Goal: Transaction & Acquisition: Download file/media

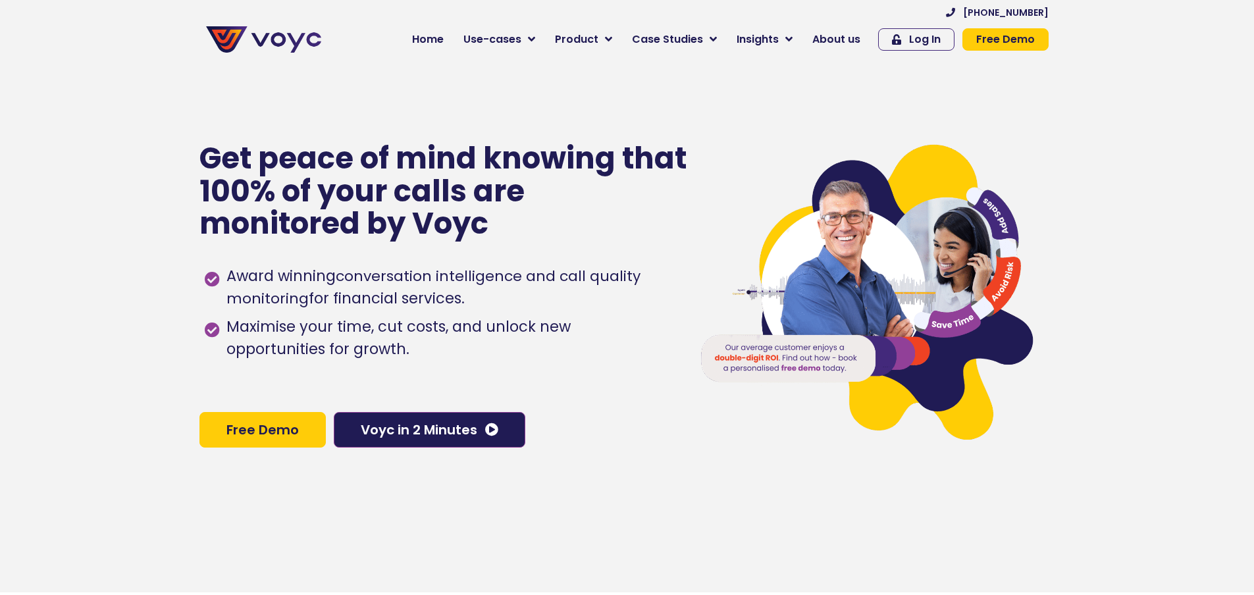
click at [521, 43] on span "Use-cases" at bounding box center [492, 40] width 58 height 16
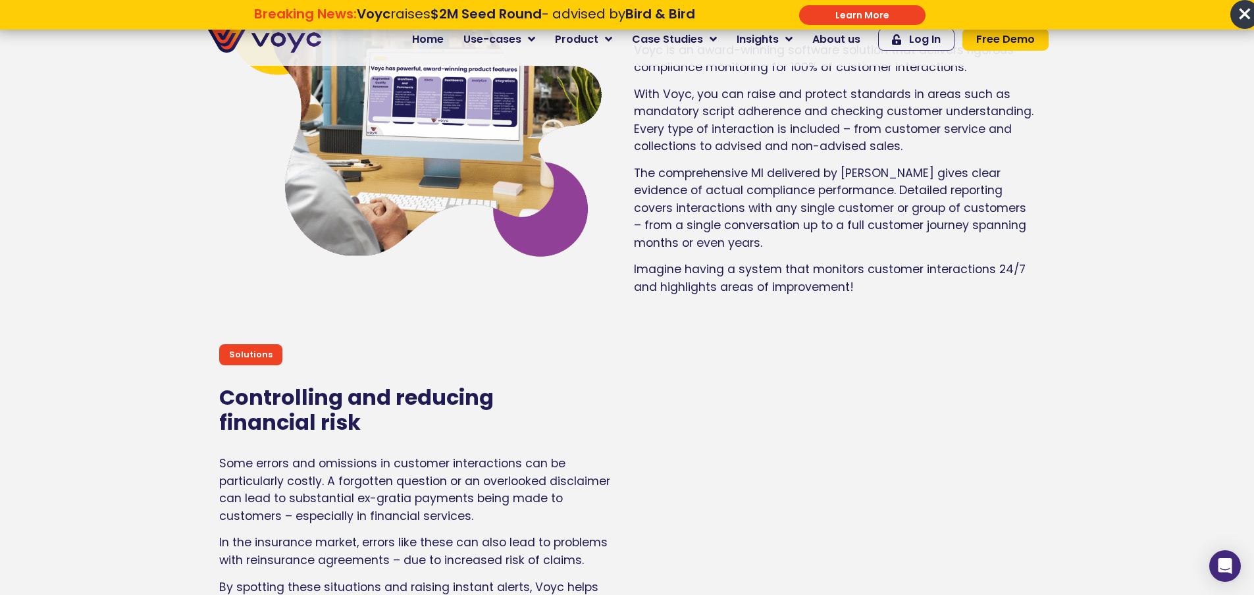
scroll to position [2830, 0]
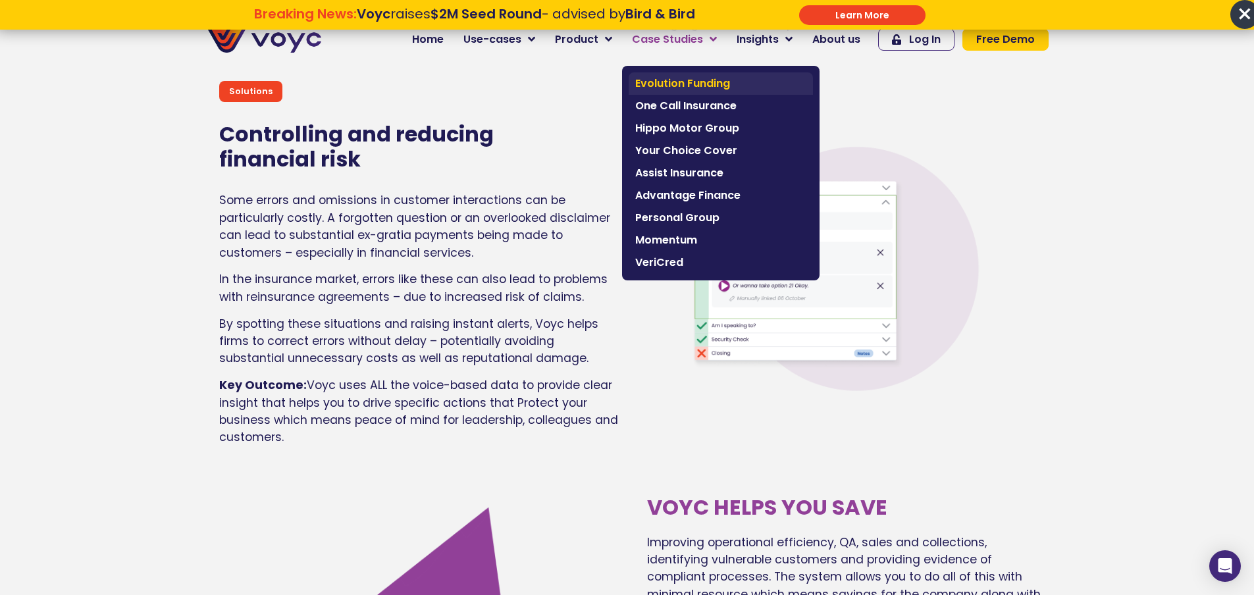
click at [696, 80] on span "Evolution Funding" at bounding box center [720, 84] width 171 height 16
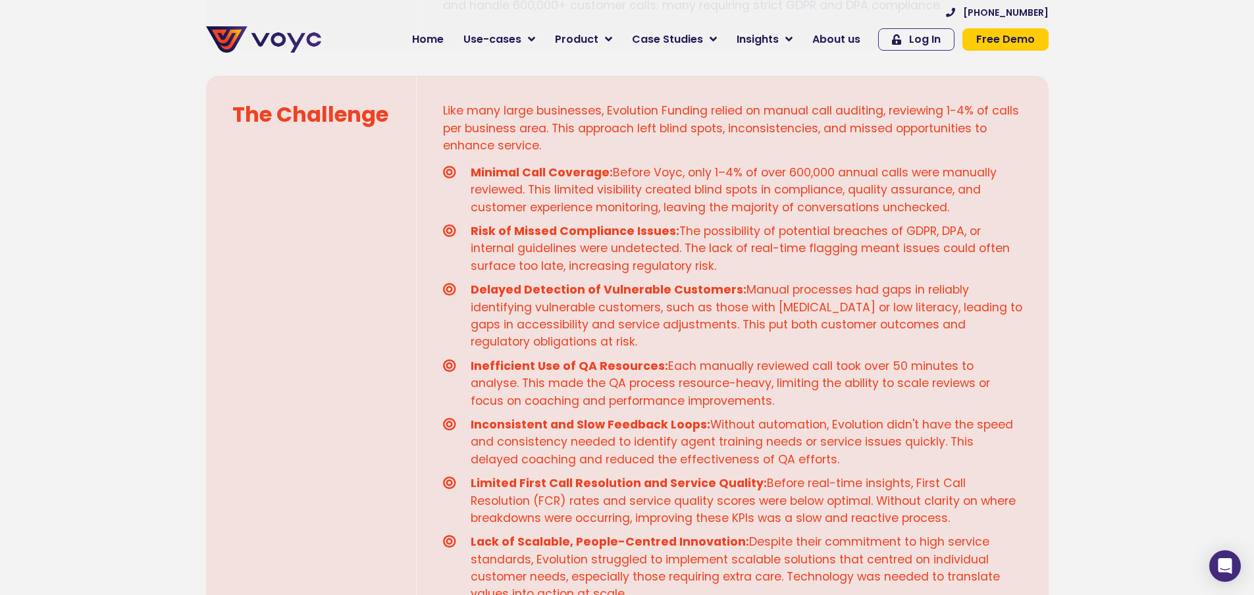
scroll to position [1184, 0]
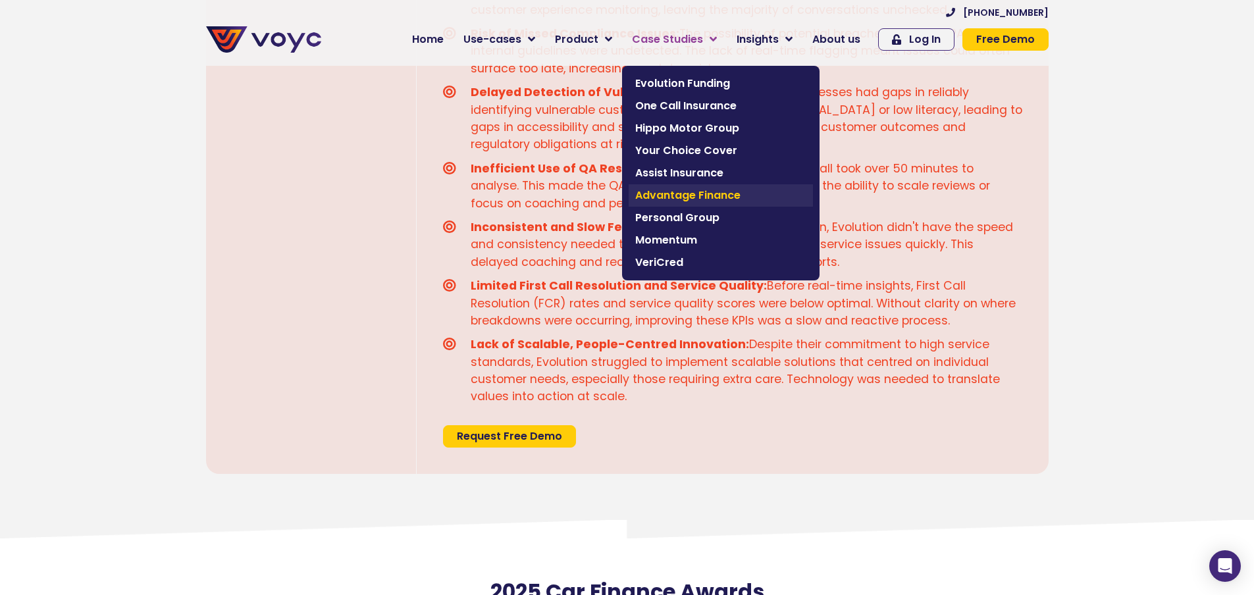
click at [686, 196] on span "Advantage Finance" at bounding box center [720, 196] width 171 height 16
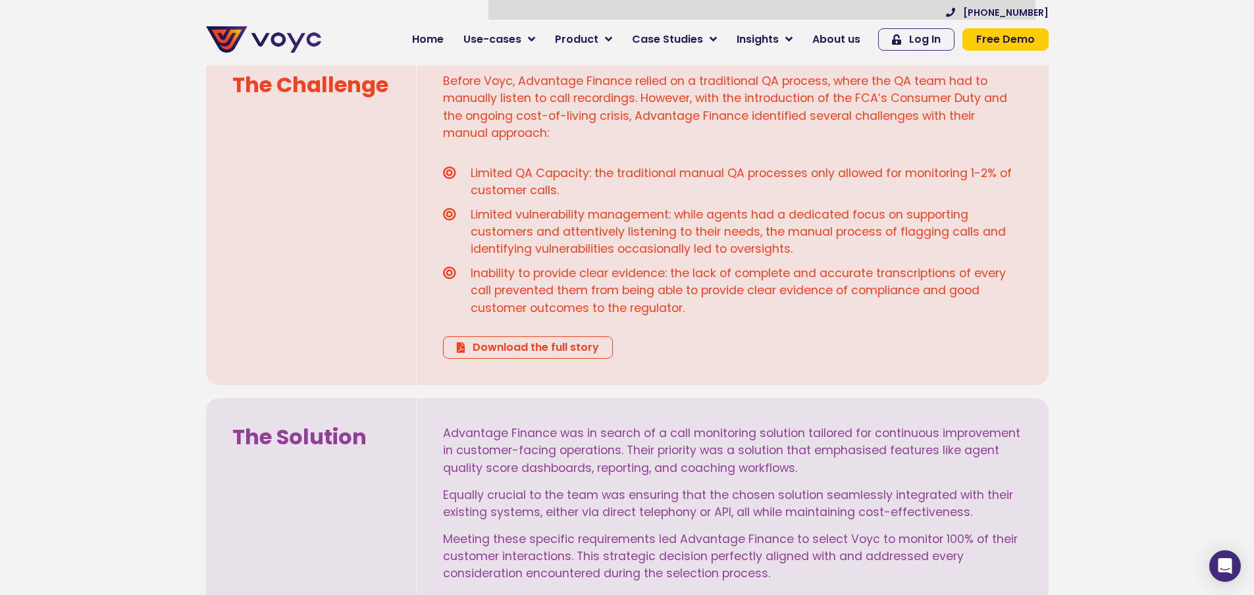
scroll to position [1053, 0]
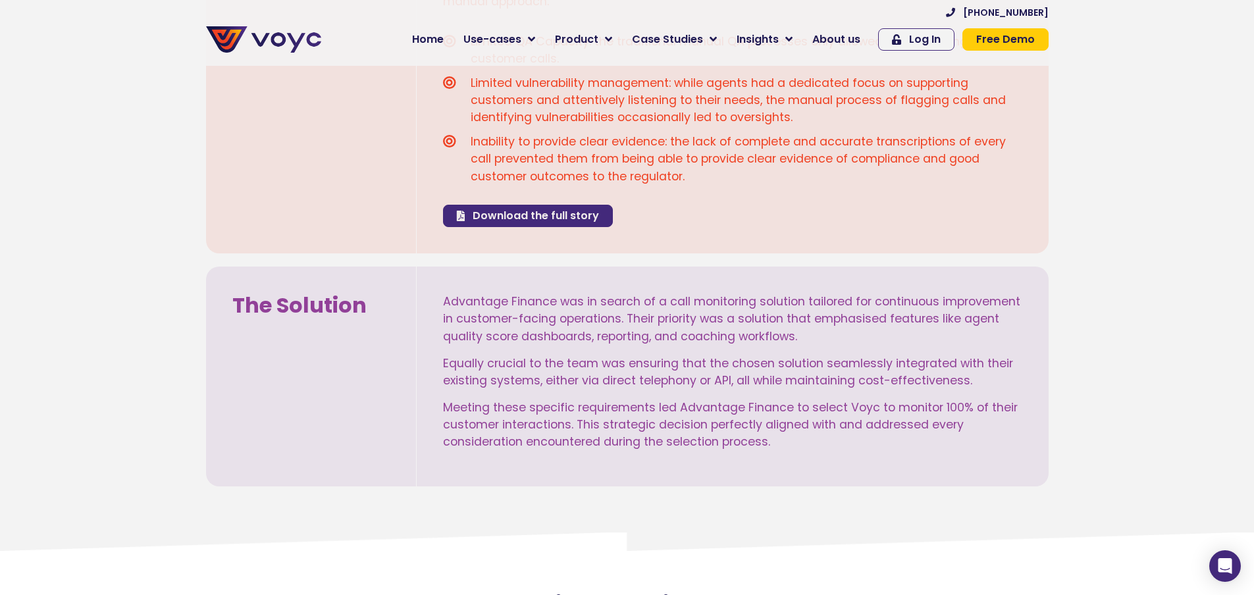
click at [570, 220] on span "Download the full story" at bounding box center [535, 216] width 126 height 11
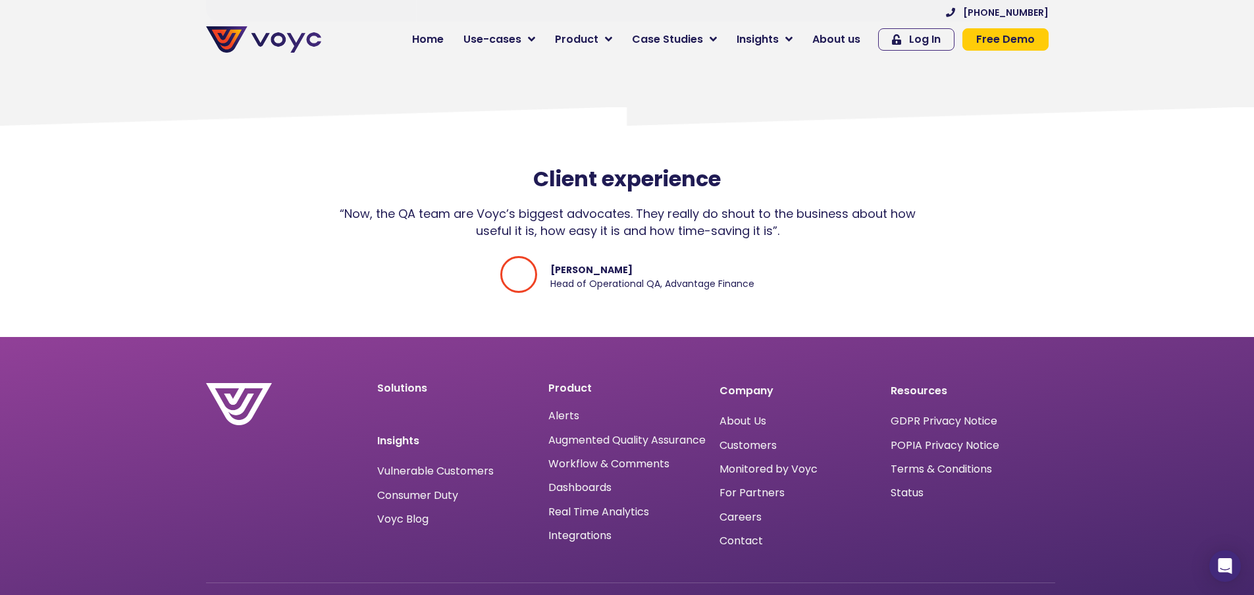
scroll to position [3113, 0]
